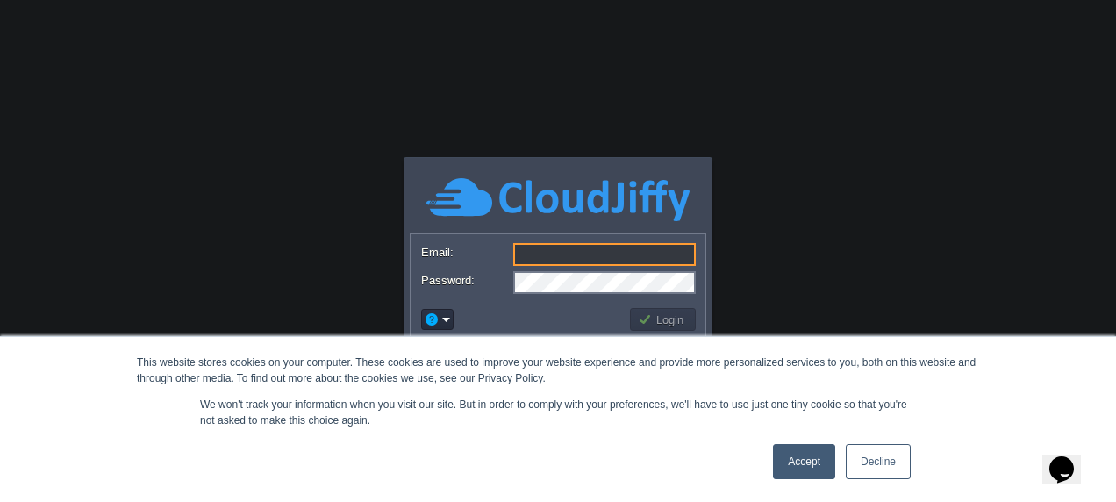
type input "[EMAIL_ADDRESS][DOMAIN_NAME]"
click at [805, 461] on link "Accept" at bounding box center [804, 461] width 62 height 35
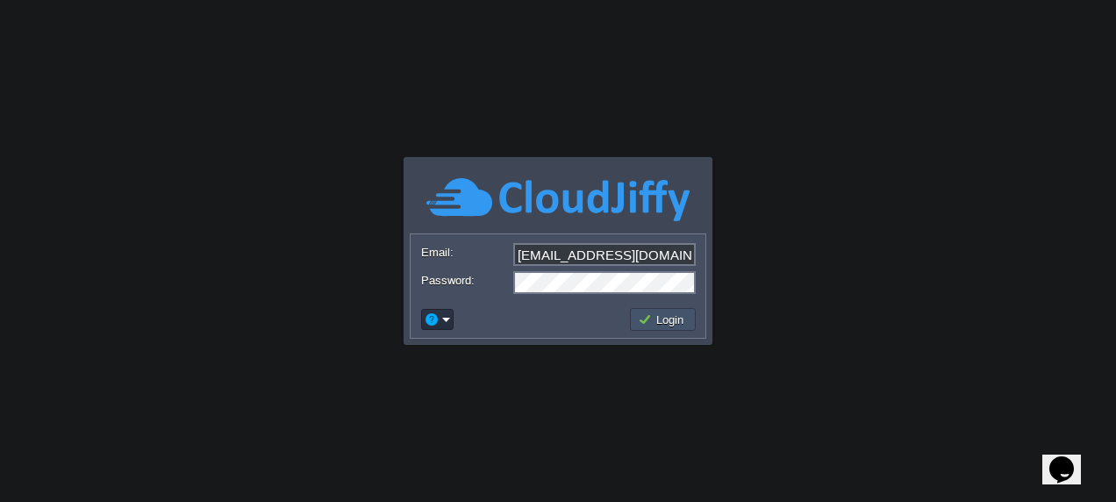
click at [665, 319] on button "Login" at bounding box center [663, 319] width 51 height 16
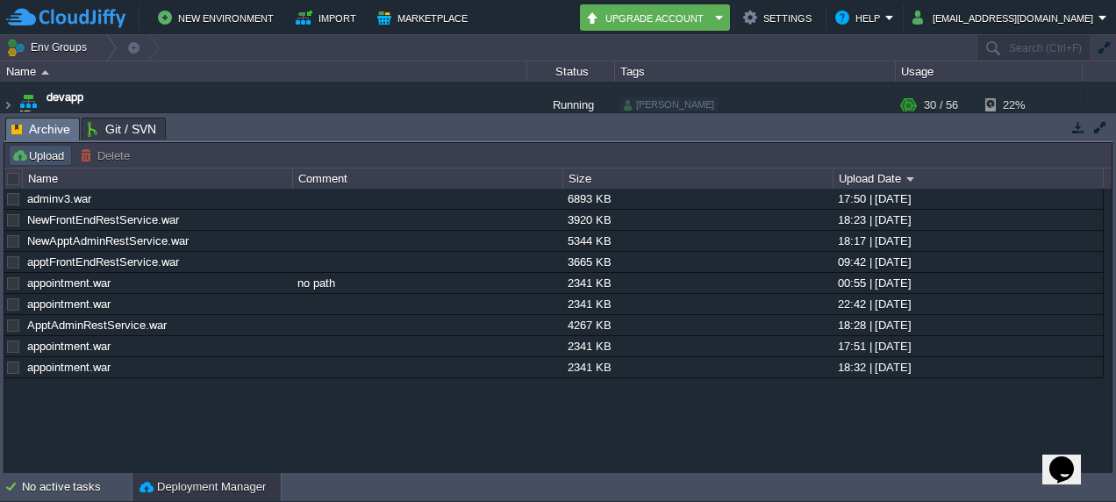
click at [37, 156] on button "Upload" at bounding box center [40, 155] width 58 height 16
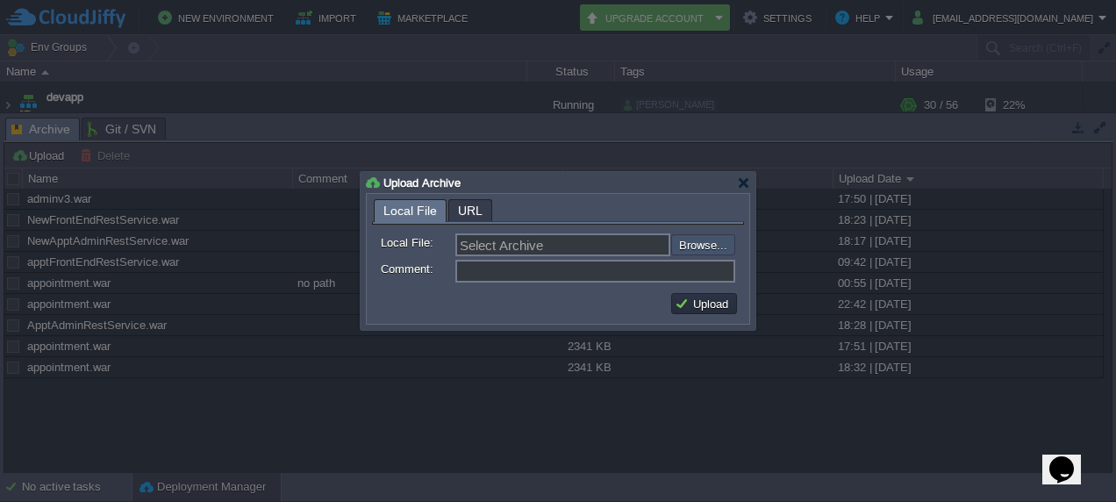
click at [705, 246] on input "file" at bounding box center [624, 244] width 222 height 20
click at [697, 238] on input "file" at bounding box center [624, 244] width 222 height 20
type input "C:\fakepath\adminv3.war"
type input "adminv3.war"
click at [689, 297] on td "Upload" at bounding box center [704, 303] width 71 height 26
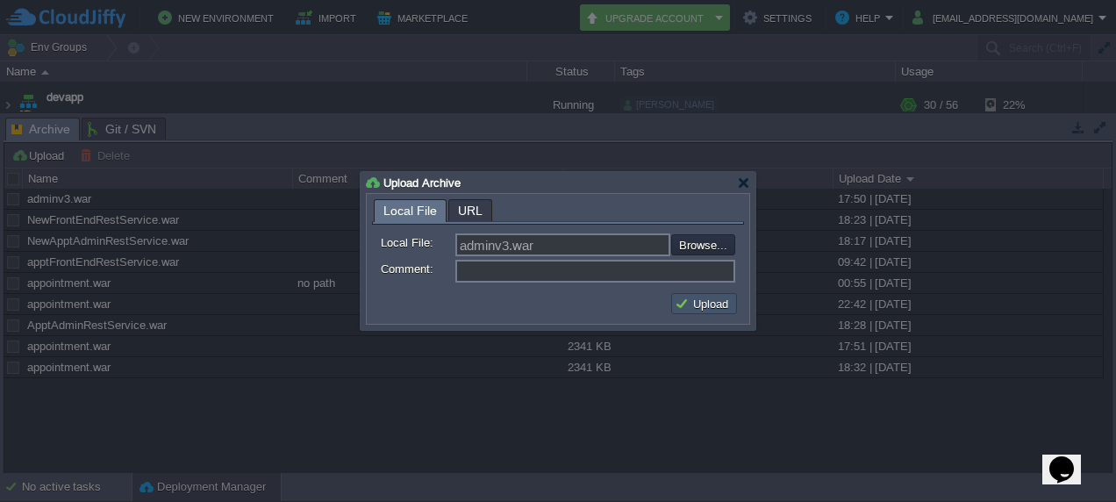
click at [689, 297] on button "Upload" at bounding box center [704, 304] width 59 height 16
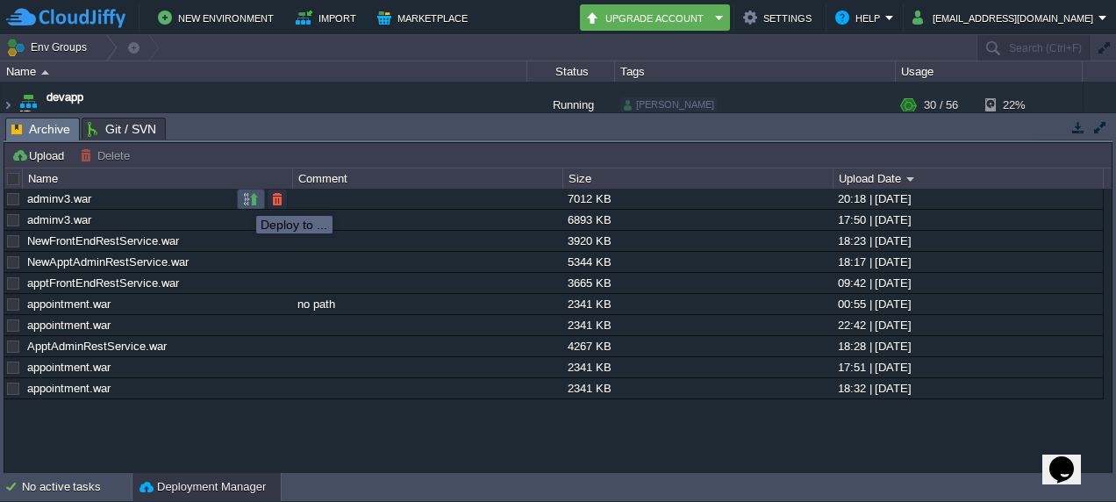
click at [250, 201] on button "button" at bounding box center [251, 199] width 16 height 16
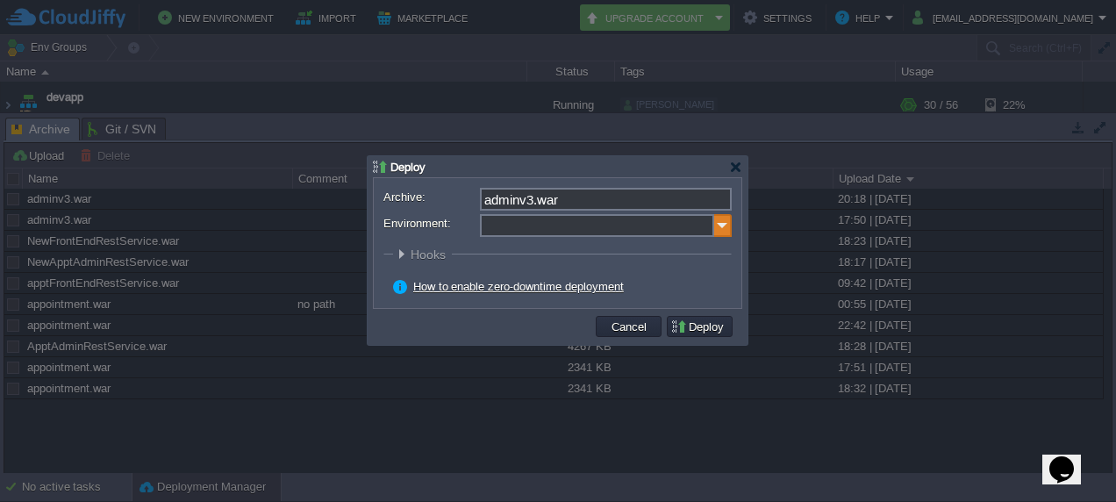
click at [729, 228] on img at bounding box center [723, 225] width 18 height 23
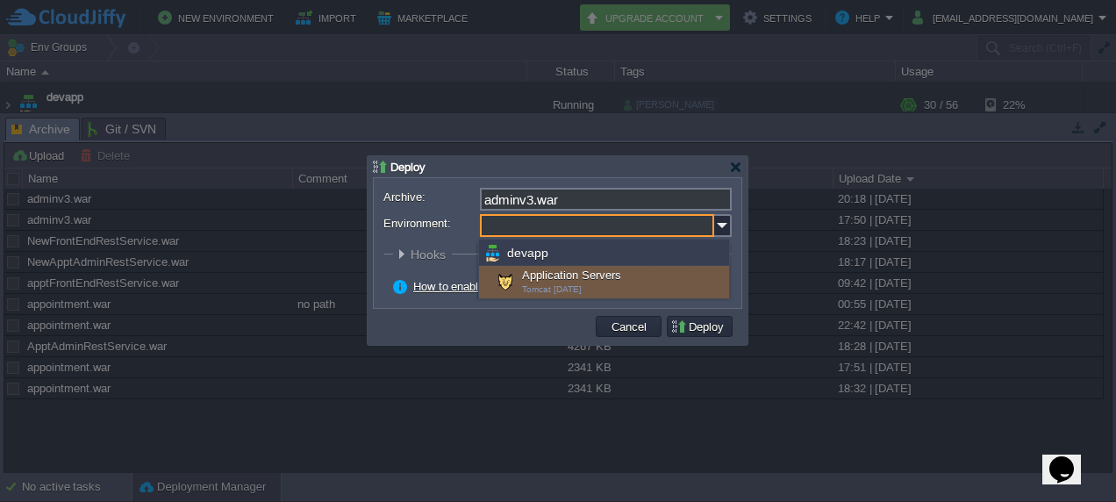
click at [544, 289] on span "Tomcat [DATE]" at bounding box center [552, 289] width 60 height 10
type input "Application Servers (devapp)"
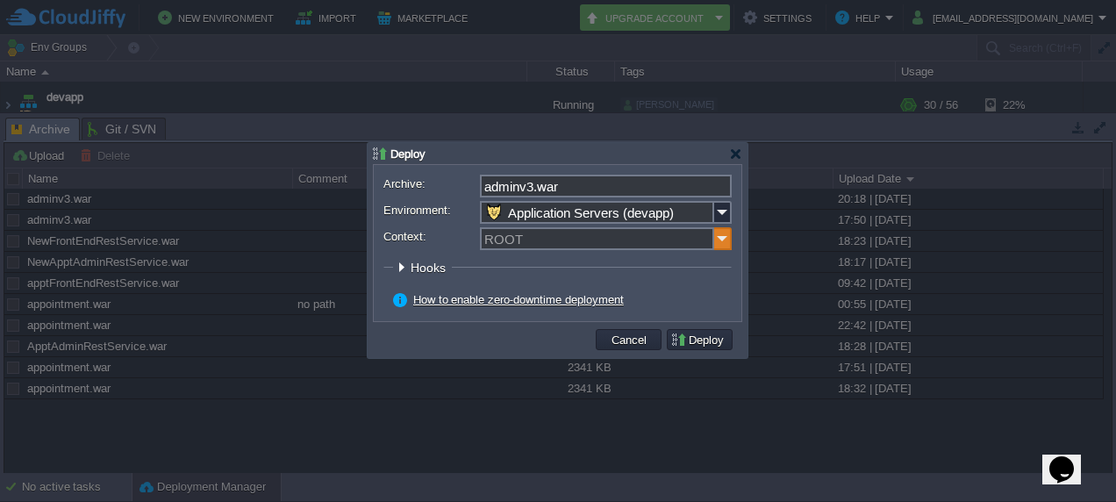
click at [716, 238] on img at bounding box center [723, 238] width 18 height 23
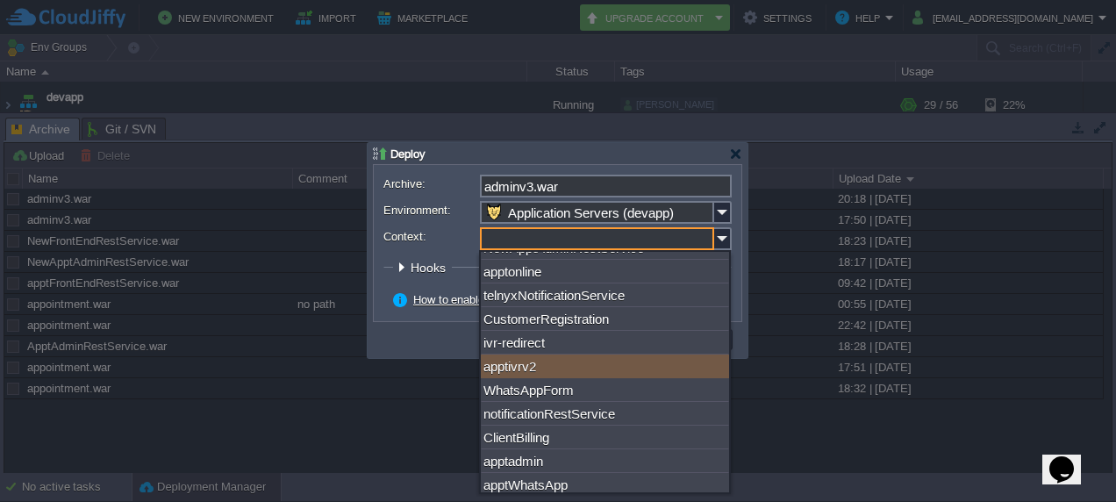
scroll to position [251, 0]
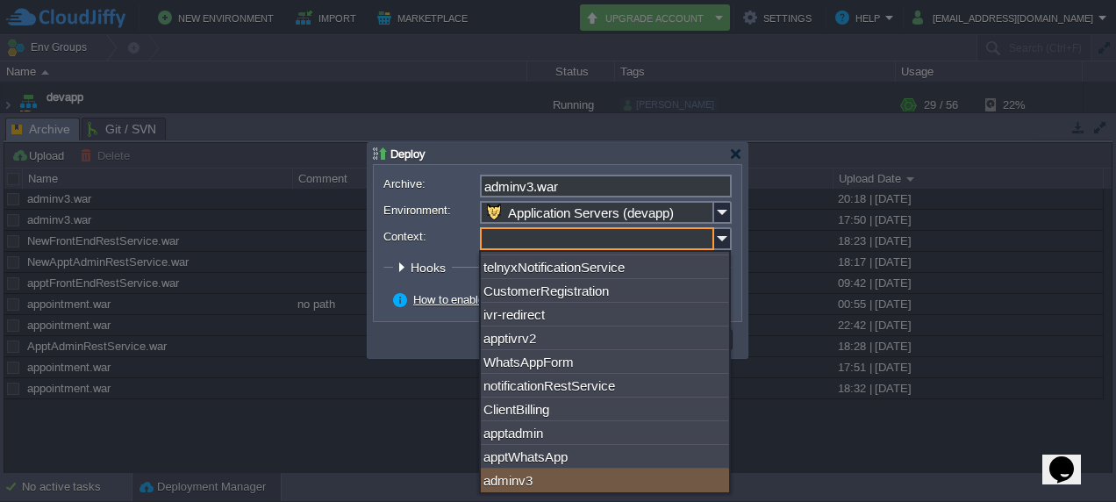
click at [573, 476] on div "adminv3" at bounding box center [605, 481] width 248 height 24
type input "adminv3"
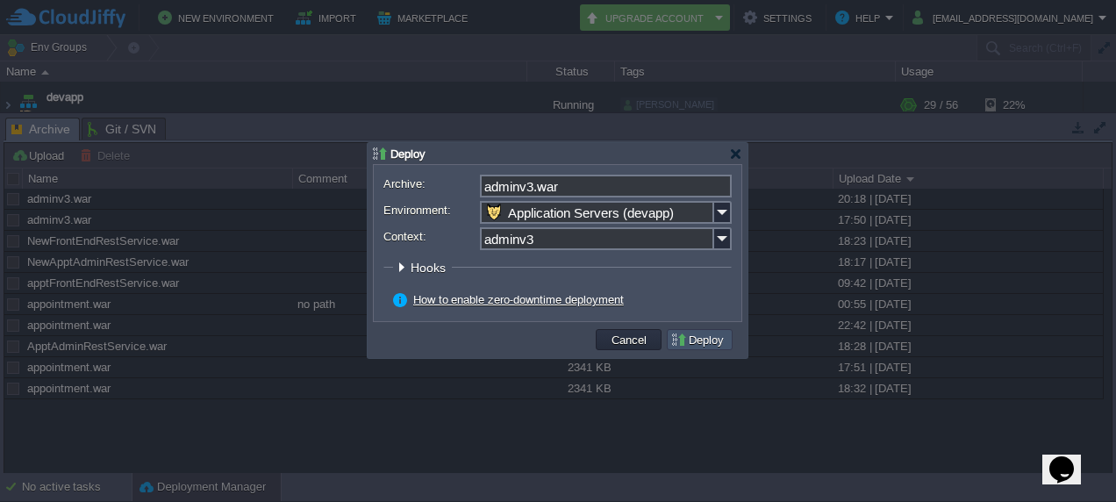
click at [689, 333] on button "Deploy" at bounding box center [699, 340] width 59 height 16
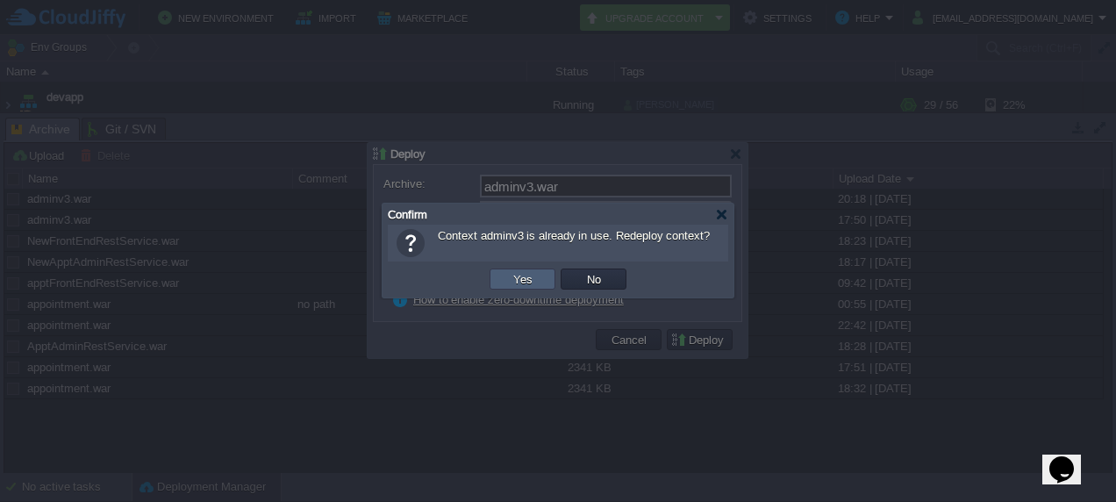
click at [505, 272] on td "Yes" at bounding box center [523, 278] width 66 height 21
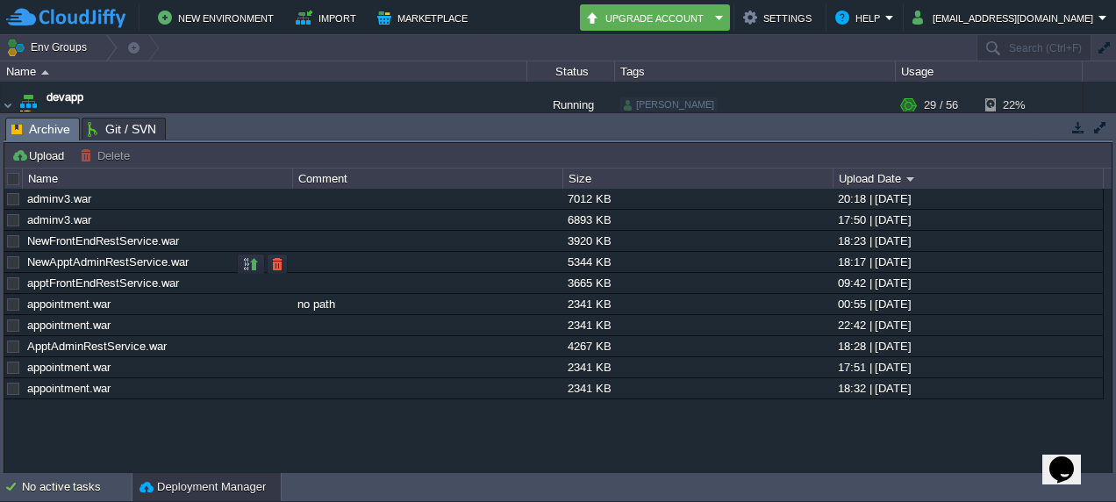
scroll to position [721, 0]
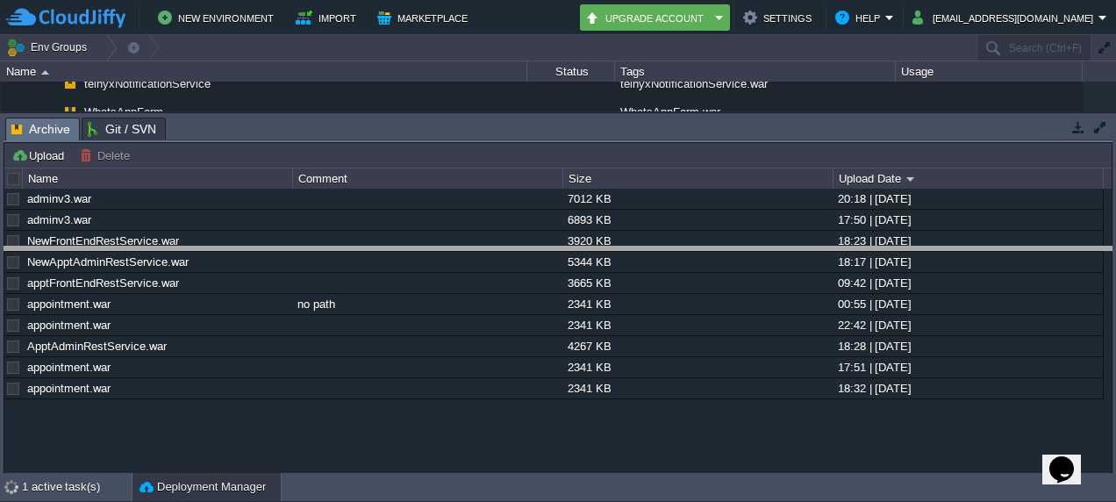
drag, startPoint x: 507, startPoint y: 138, endPoint x: 516, endPoint y: 282, distance: 144.2
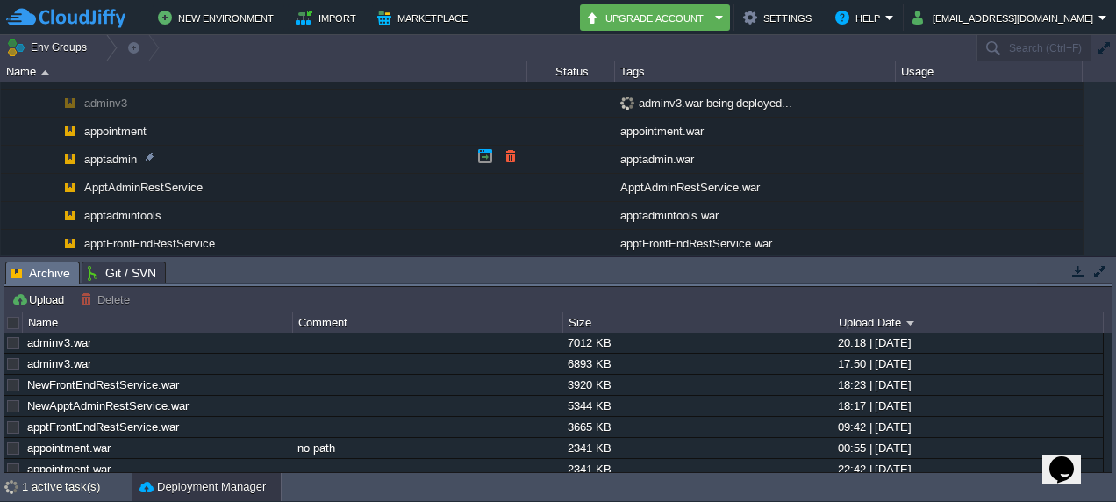
scroll to position [115, 0]
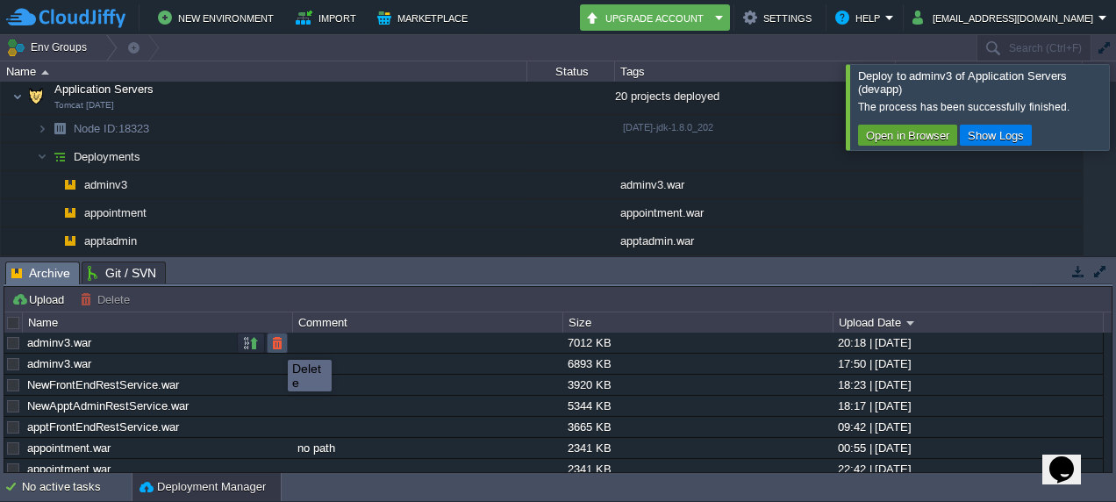
click at [275, 344] on button "button" at bounding box center [277, 343] width 16 height 16
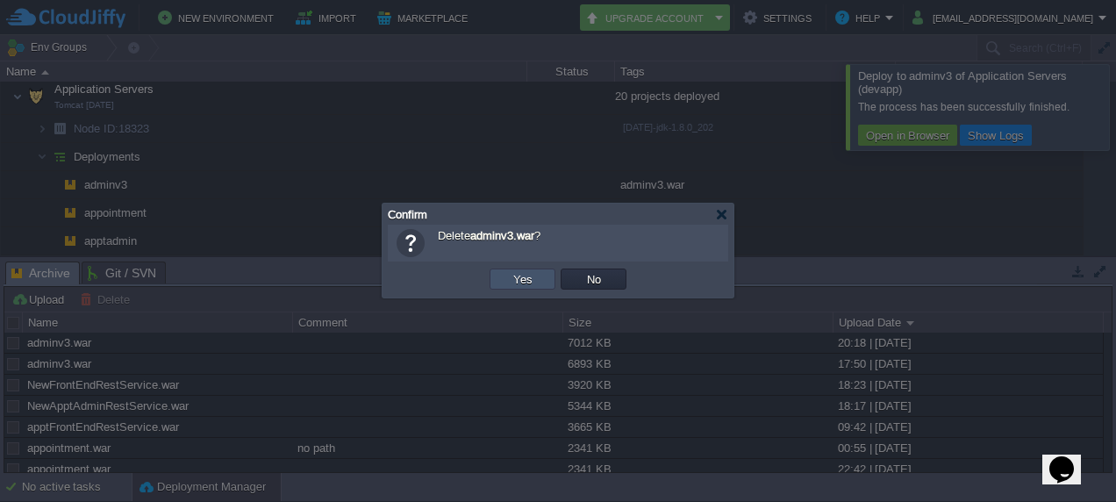
click at [522, 283] on button "Yes" at bounding box center [523, 279] width 30 height 16
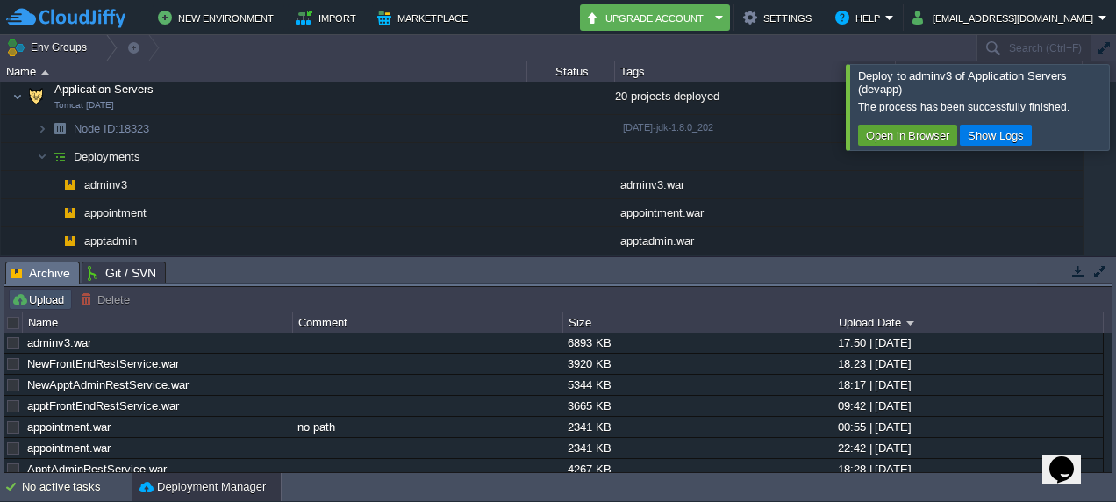
click at [35, 301] on button "Upload" at bounding box center [40, 299] width 58 height 16
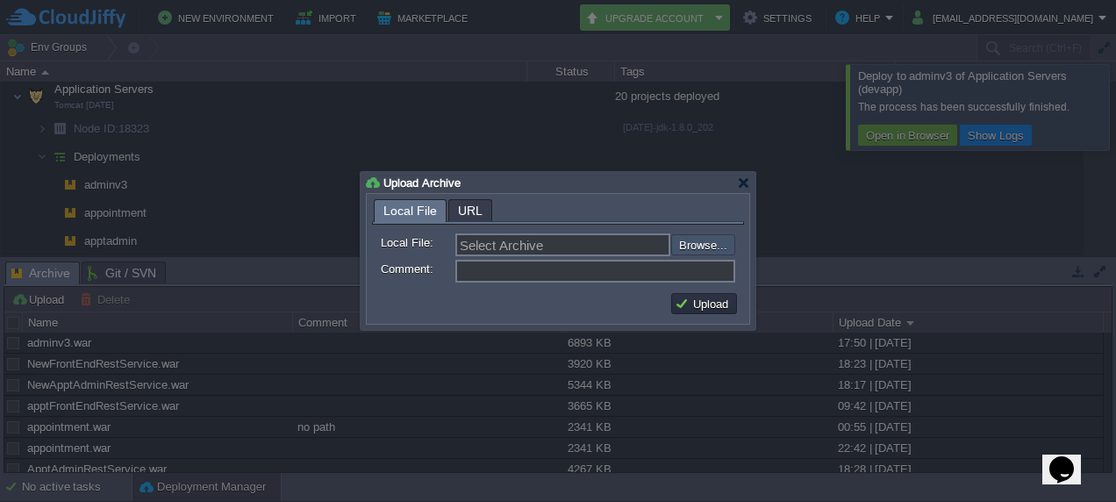
click at [696, 239] on input "file" at bounding box center [624, 244] width 222 height 20
type input "C:\fakepath\adminv3.war"
type input "adminv3.war"
click at [707, 300] on button "Upload" at bounding box center [704, 304] width 59 height 16
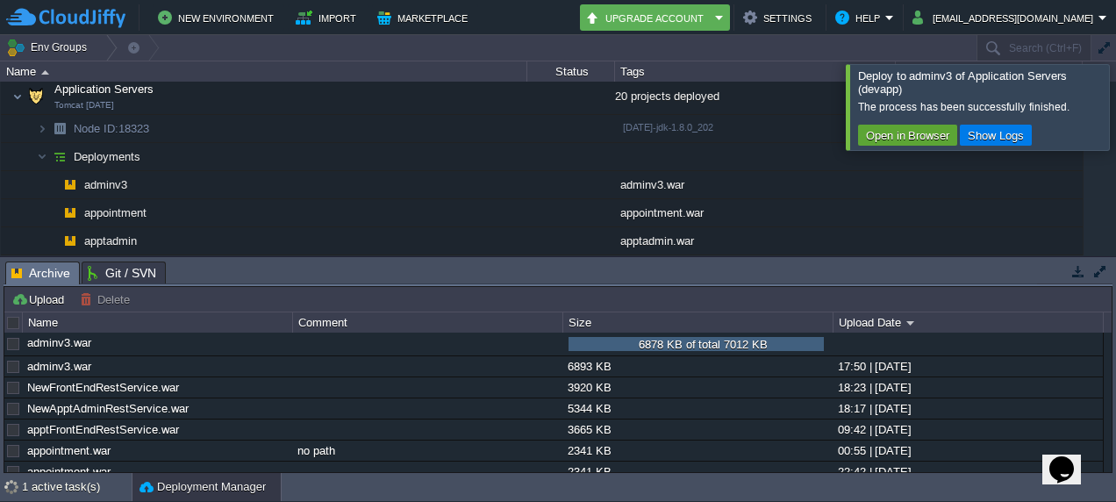
scroll to position [0, 0]
